Goal: Task Accomplishment & Management: Manage account settings

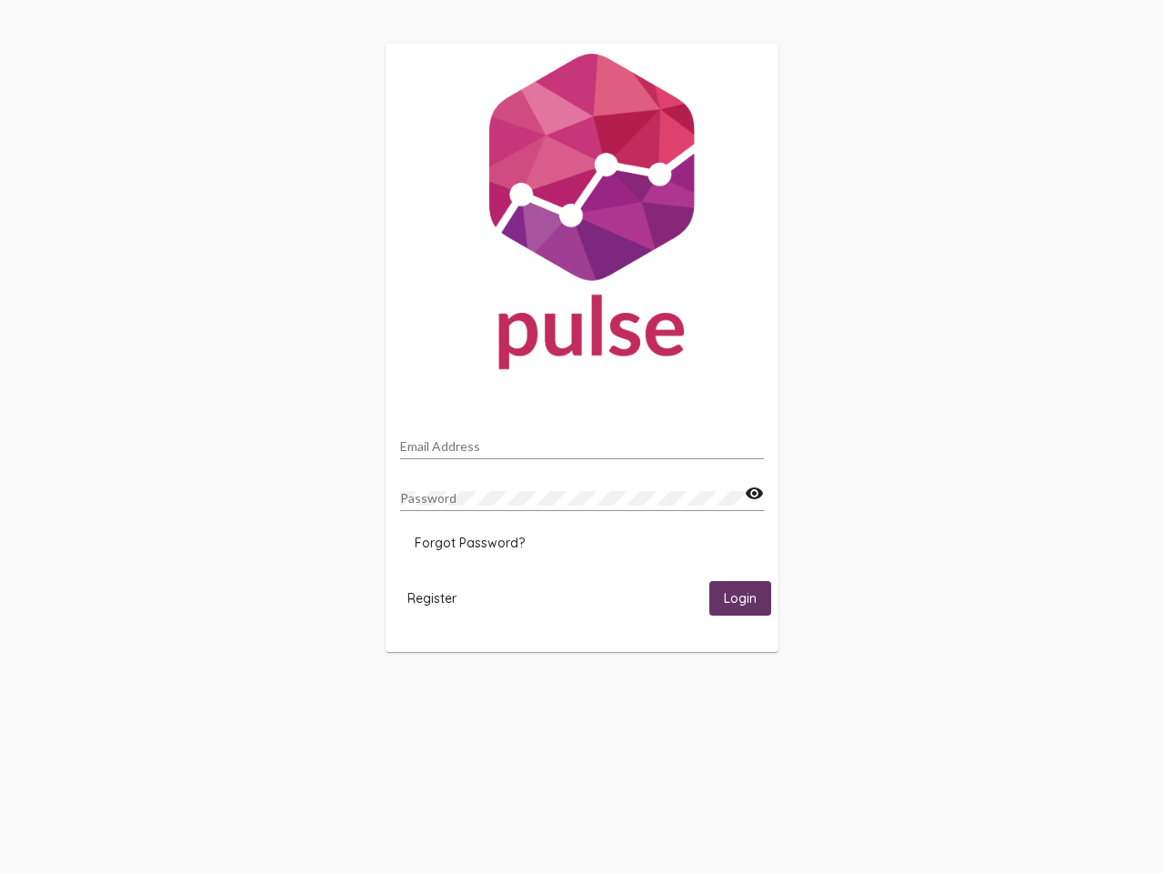
click at [582, 441] on input "Email Address" at bounding box center [582, 446] width 364 height 15
click at [754, 494] on mat-icon "visibility" at bounding box center [753, 494] width 19 height 22
click at [469, 543] on span "Forgot Password?" at bounding box center [470, 543] width 110 height 16
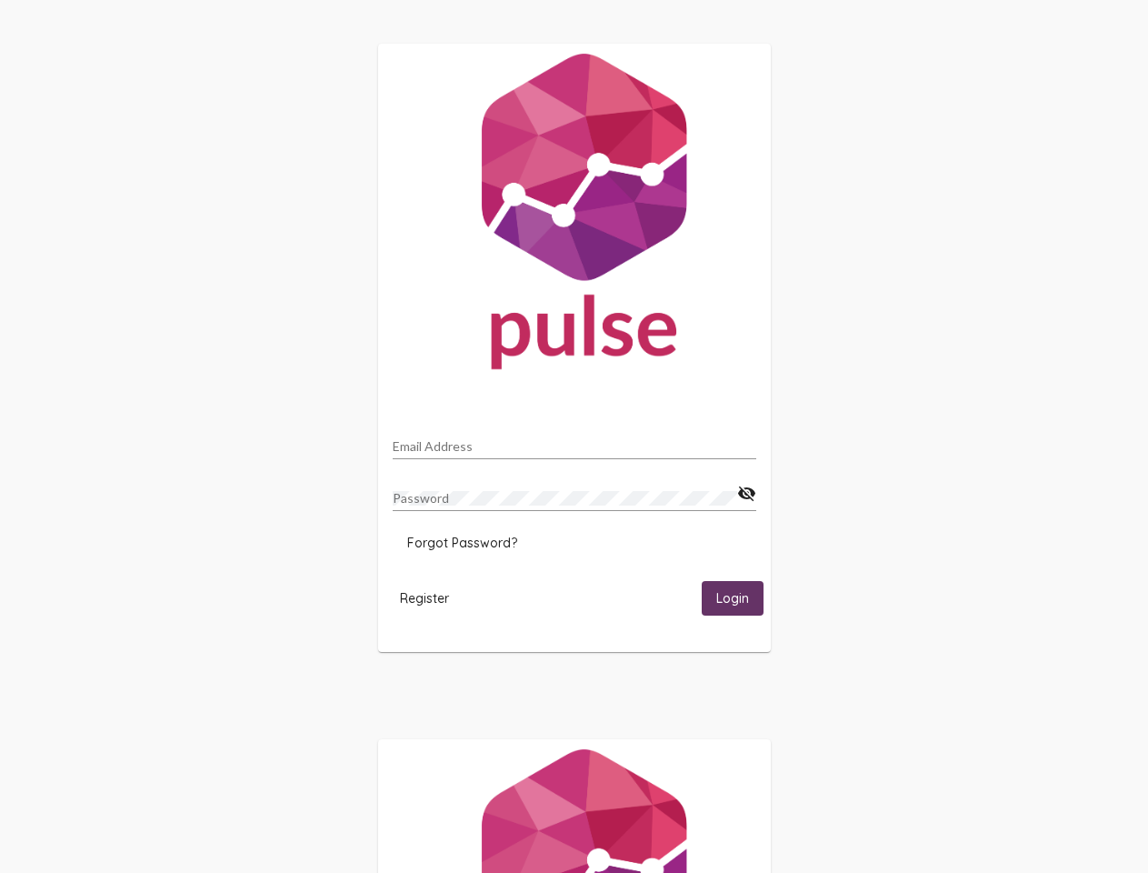
click at [432, 597] on span "Register" at bounding box center [424, 598] width 49 height 16
click at [740, 597] on span "Login" at bounding box center [732, 599] width 33 height 16
